Goal: Task Accomplishment & Management: Use online tool/utility

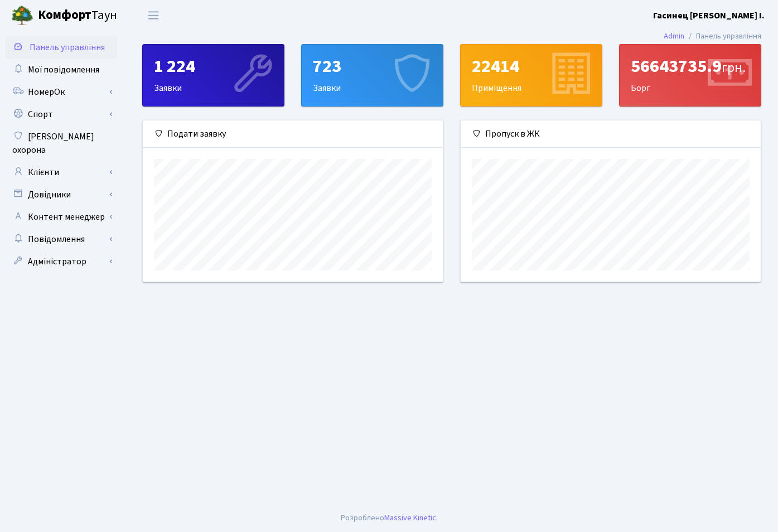
scroll to position [161, 300]
click at [54, 252] on link "Адміністратор" at bounding box center [62, 262] width 112 height 22
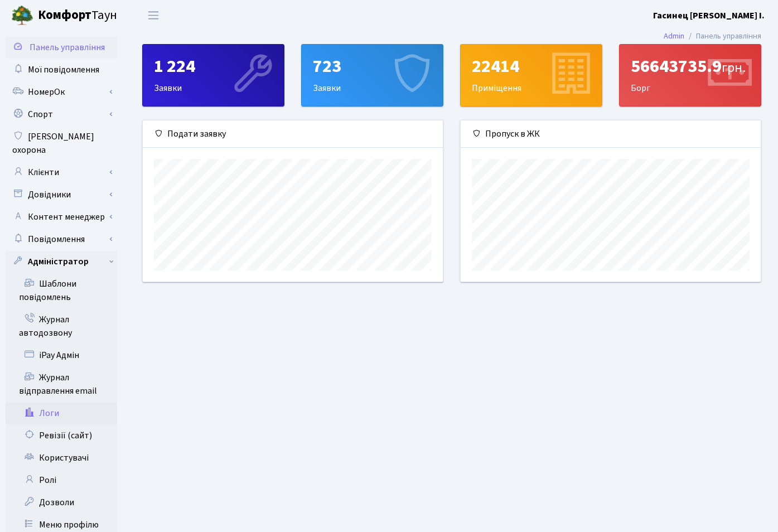
click at [41, 402] on link "Логи" at bounding box center [62, 413] width 112 height 22
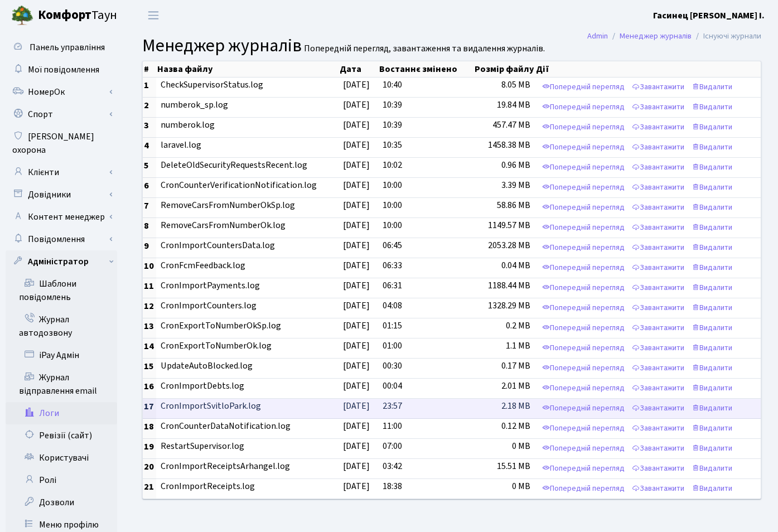
click at [215, 405] on td "CronImportSvitloPark.log" at bounding box center [247, 409] width 182 height 20
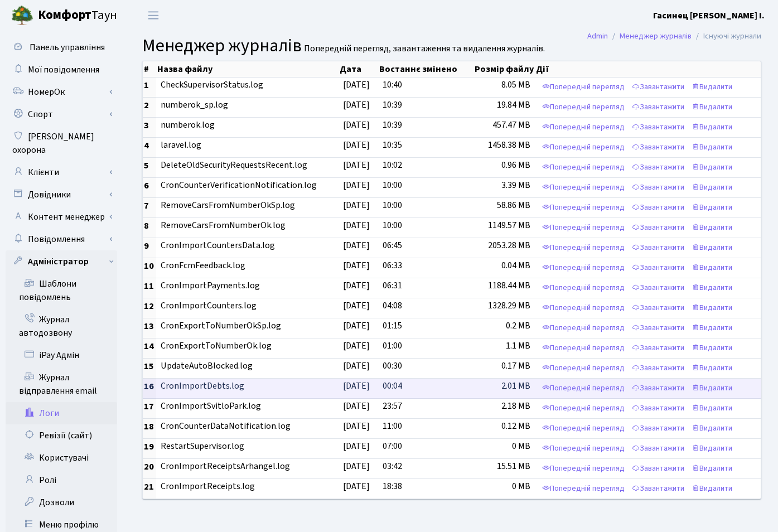
click at [212, 384] on td "CronImportDebts.log" at bounding box center [247, 389] width 182 height 20
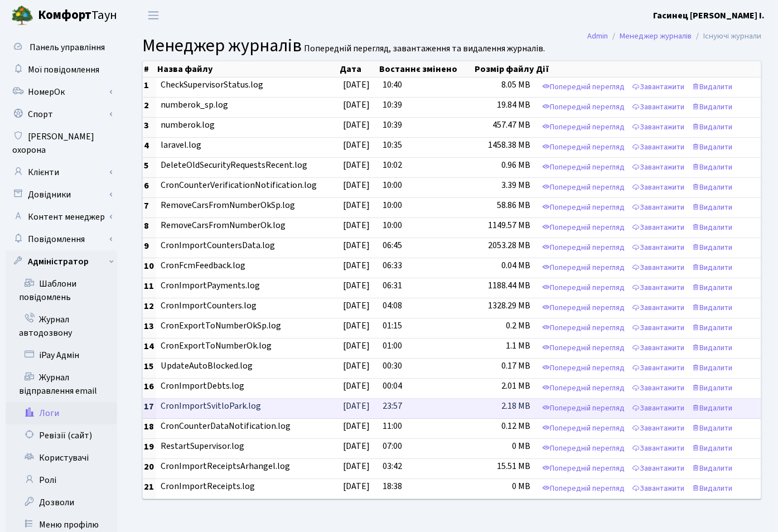
click at [200, 408] on td "CronImportSvitloPark.log" at bounding box center [247, 409] width 182 height 20
click at [562, 411] on link "Попередній перегляд" at bounding box center [584, 408] width 88 height 17
